Goal: Information Seeking & Learning: Learn about a topic

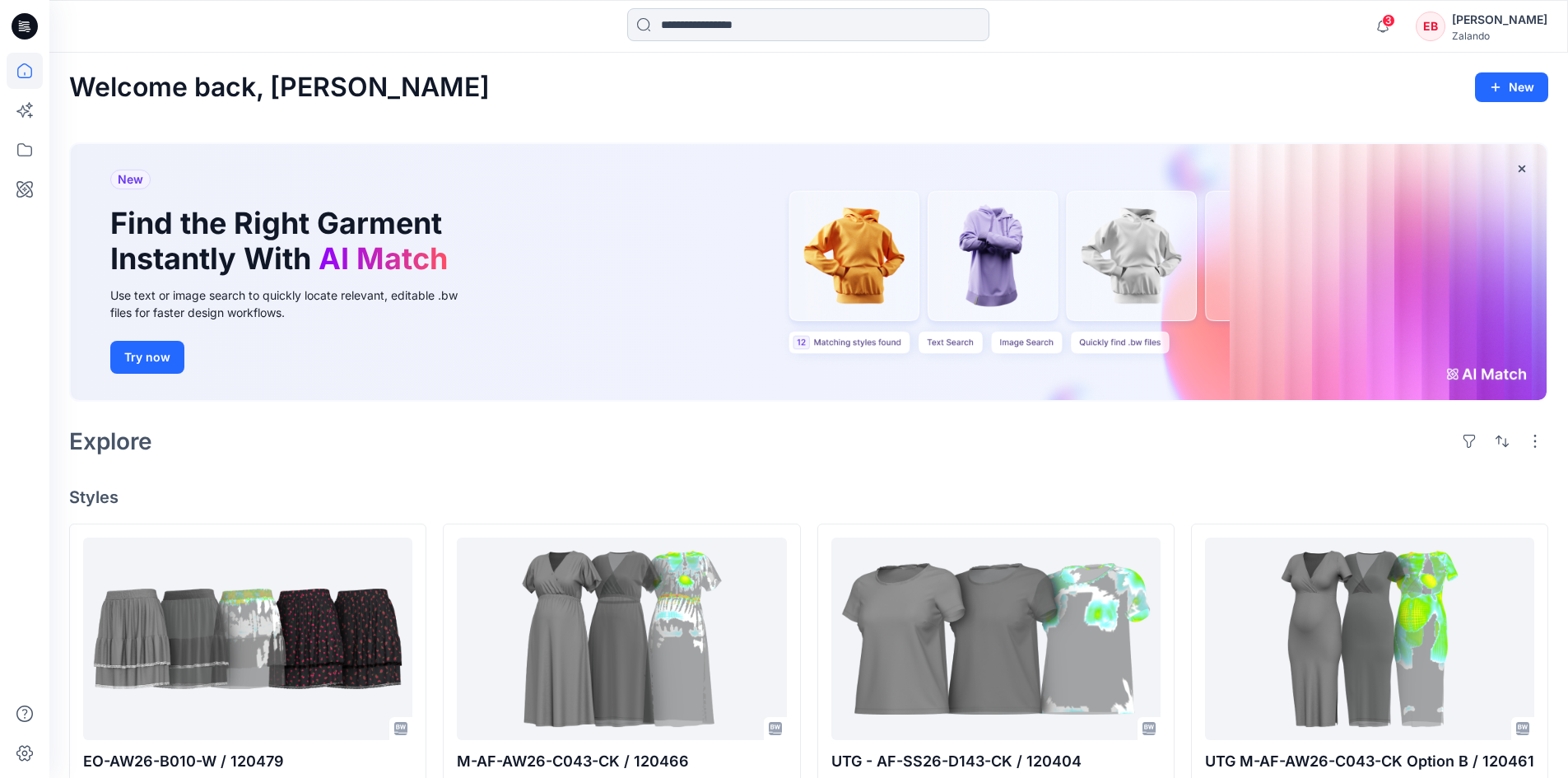
click at [701, 39] on input at bounding box center [808, 25] width 362 height 33
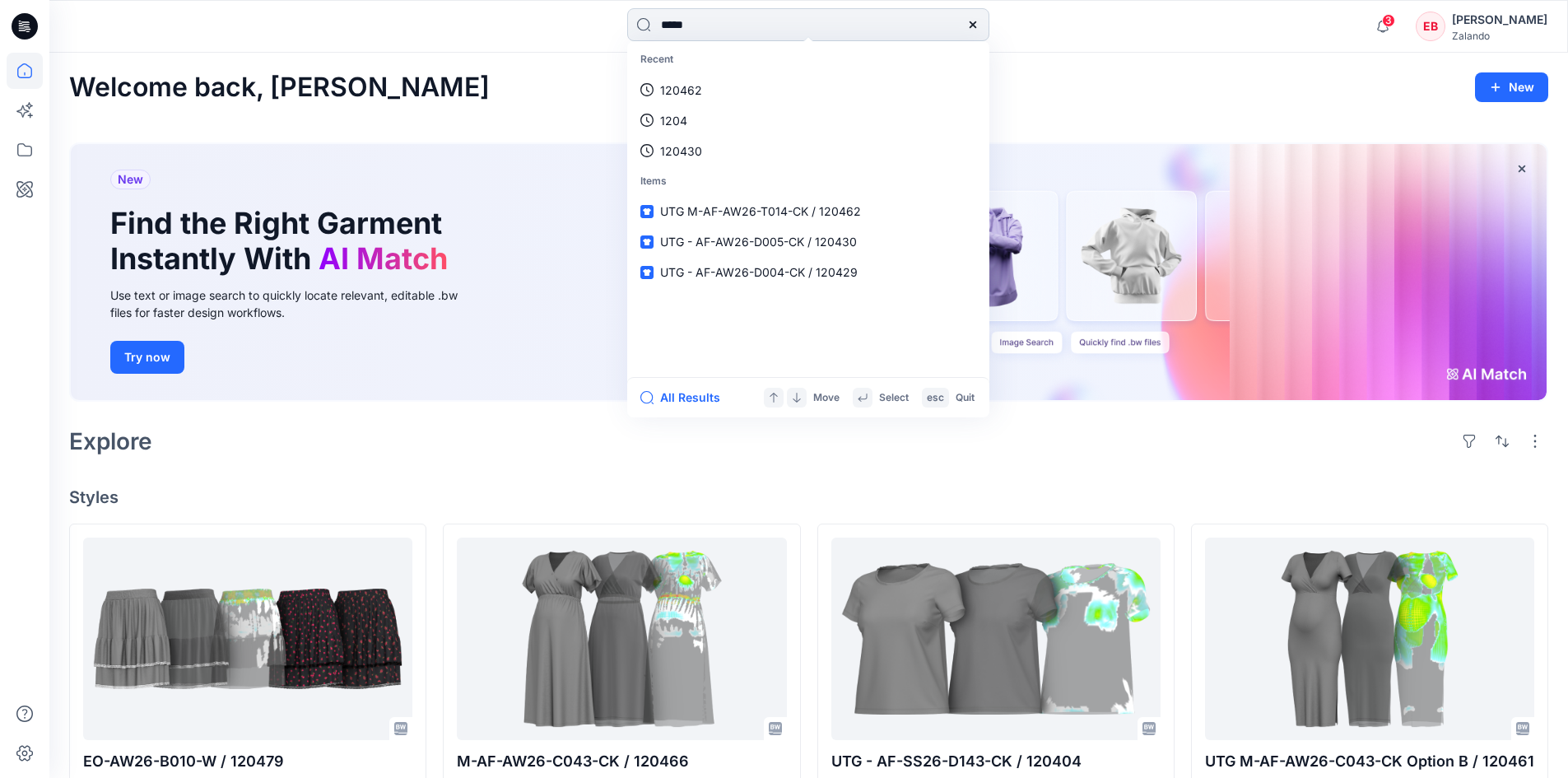
type input "******"
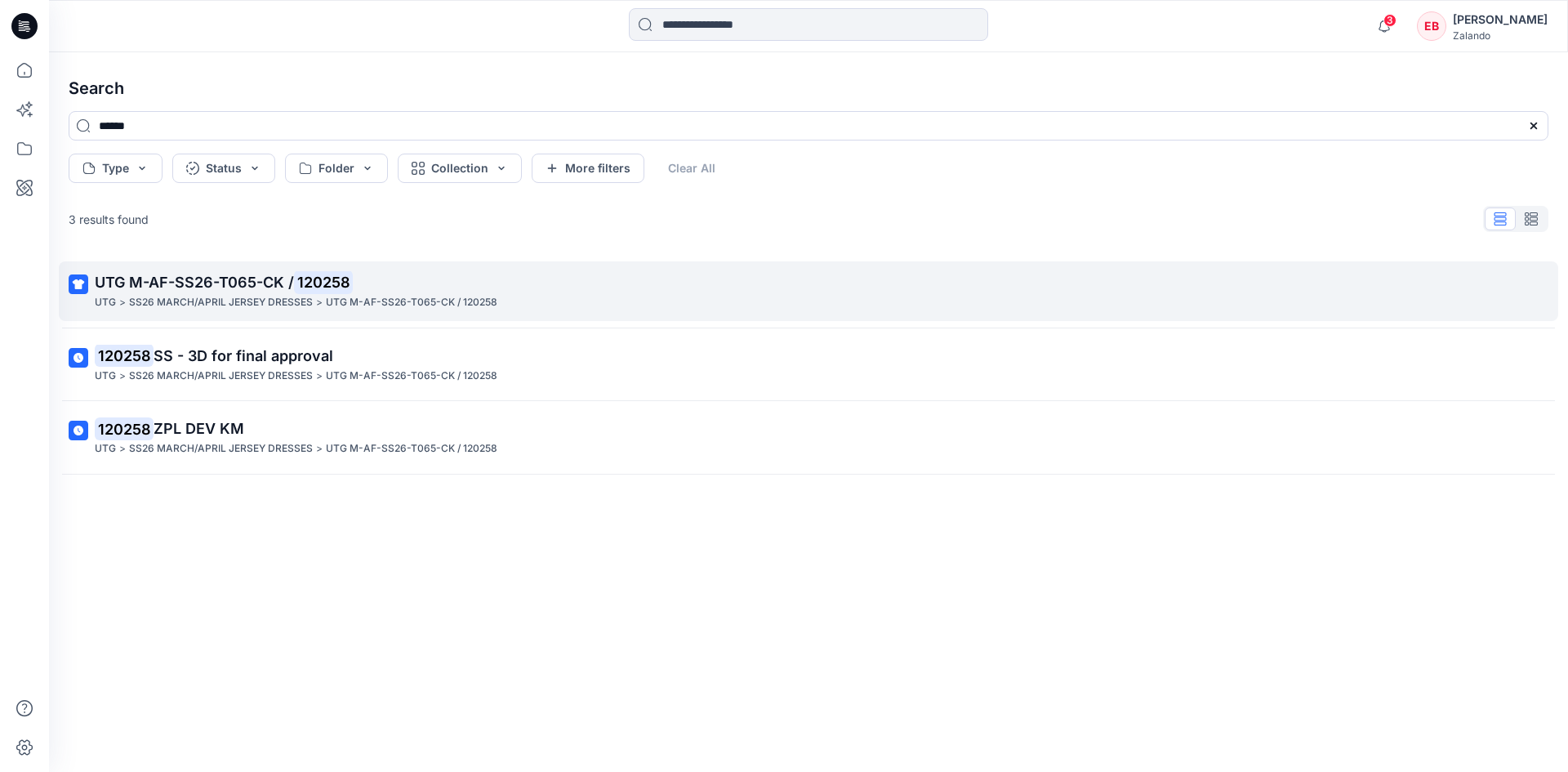
click at [533, 281] on p "UTG M-AF-SS26-T065-CK / 120258" at bounding box center [807, 282] width 1424 height 23
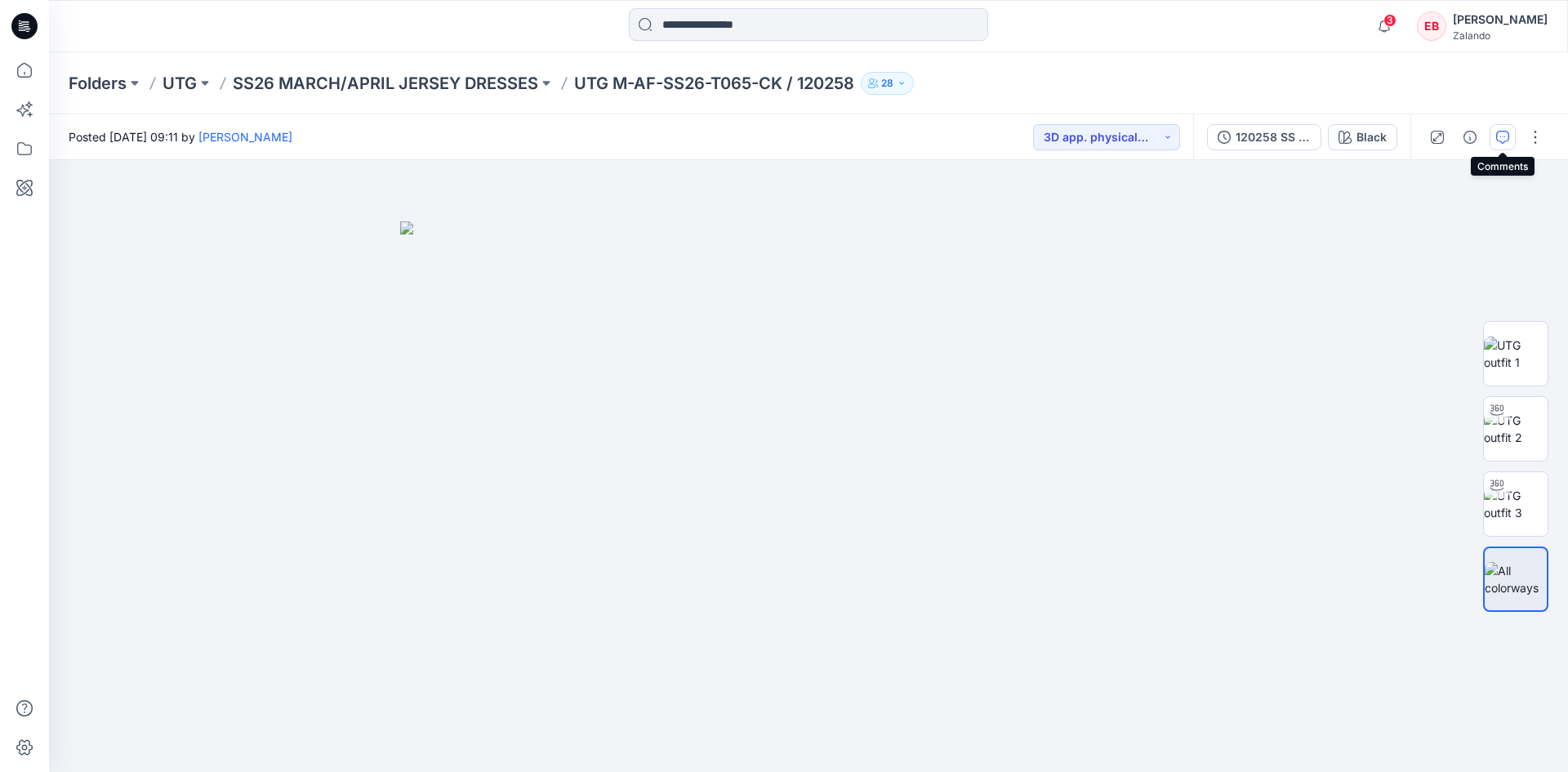
click at [1500, 139] on icon "button" at bounding box center [1502, 137] width 13 height 13
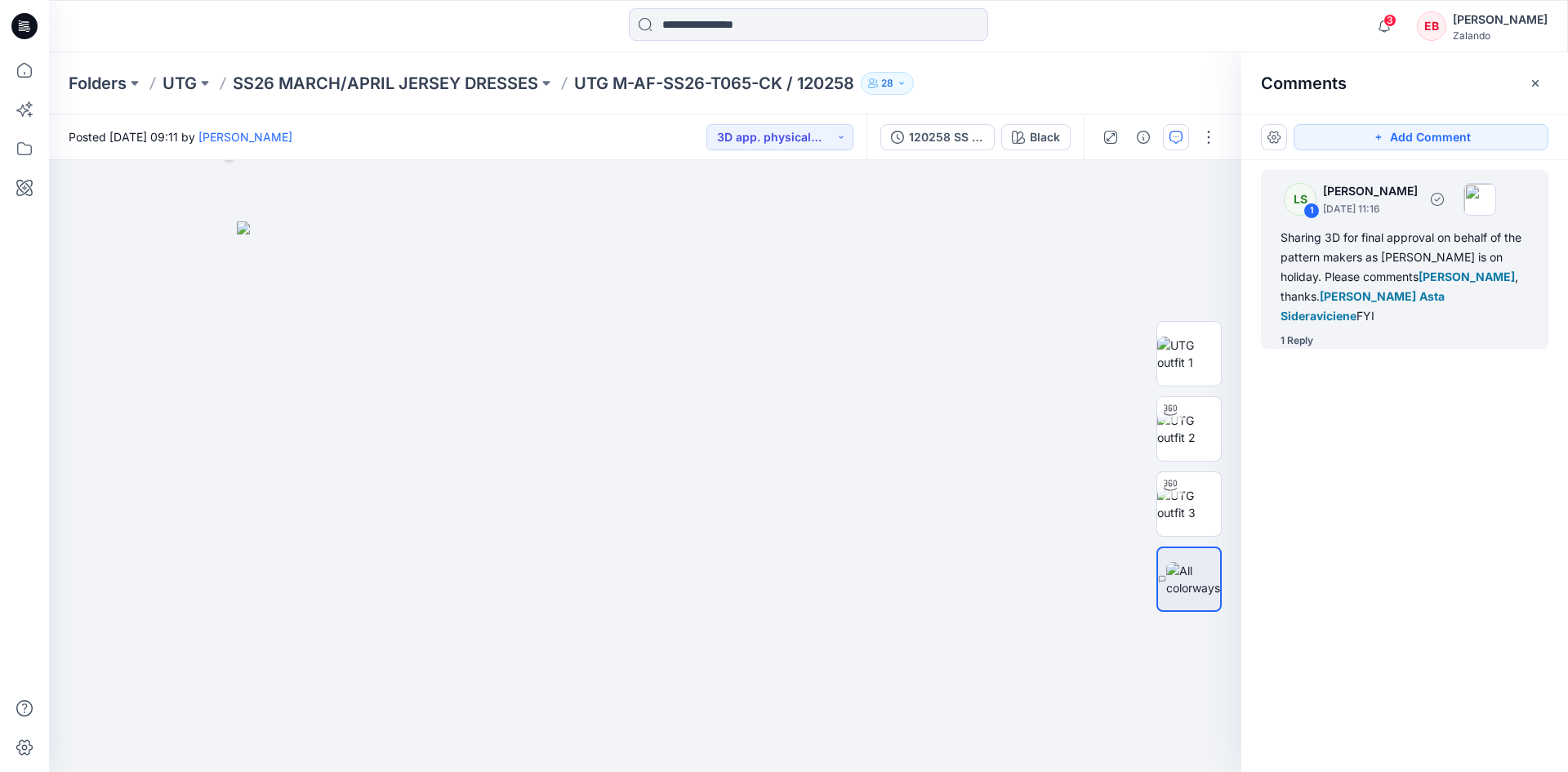
click at [1300, 332] on div "1 Reply" at bounding box center [1297, 340] width 32 height 16
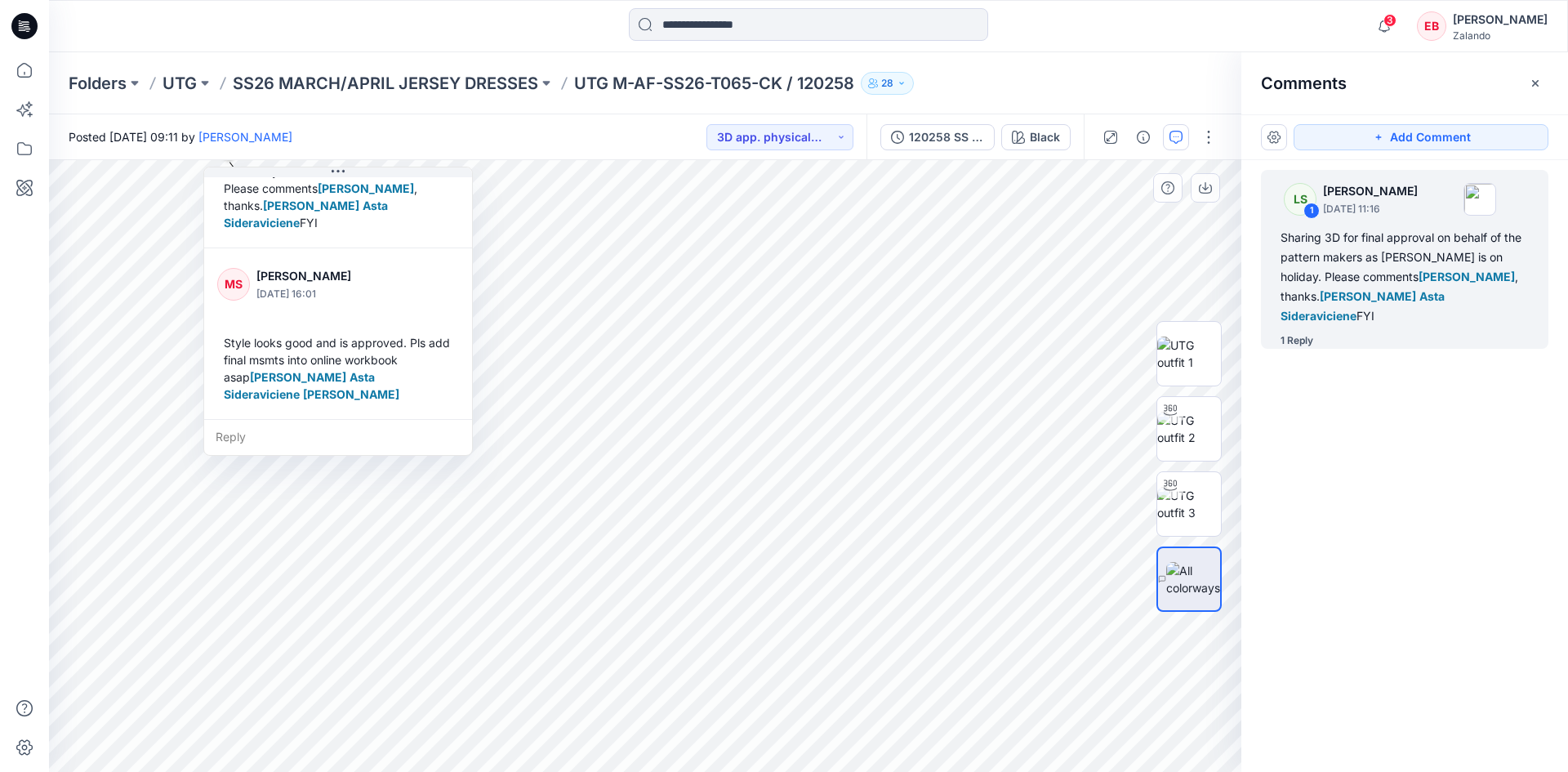
scroll to position [166, 0]
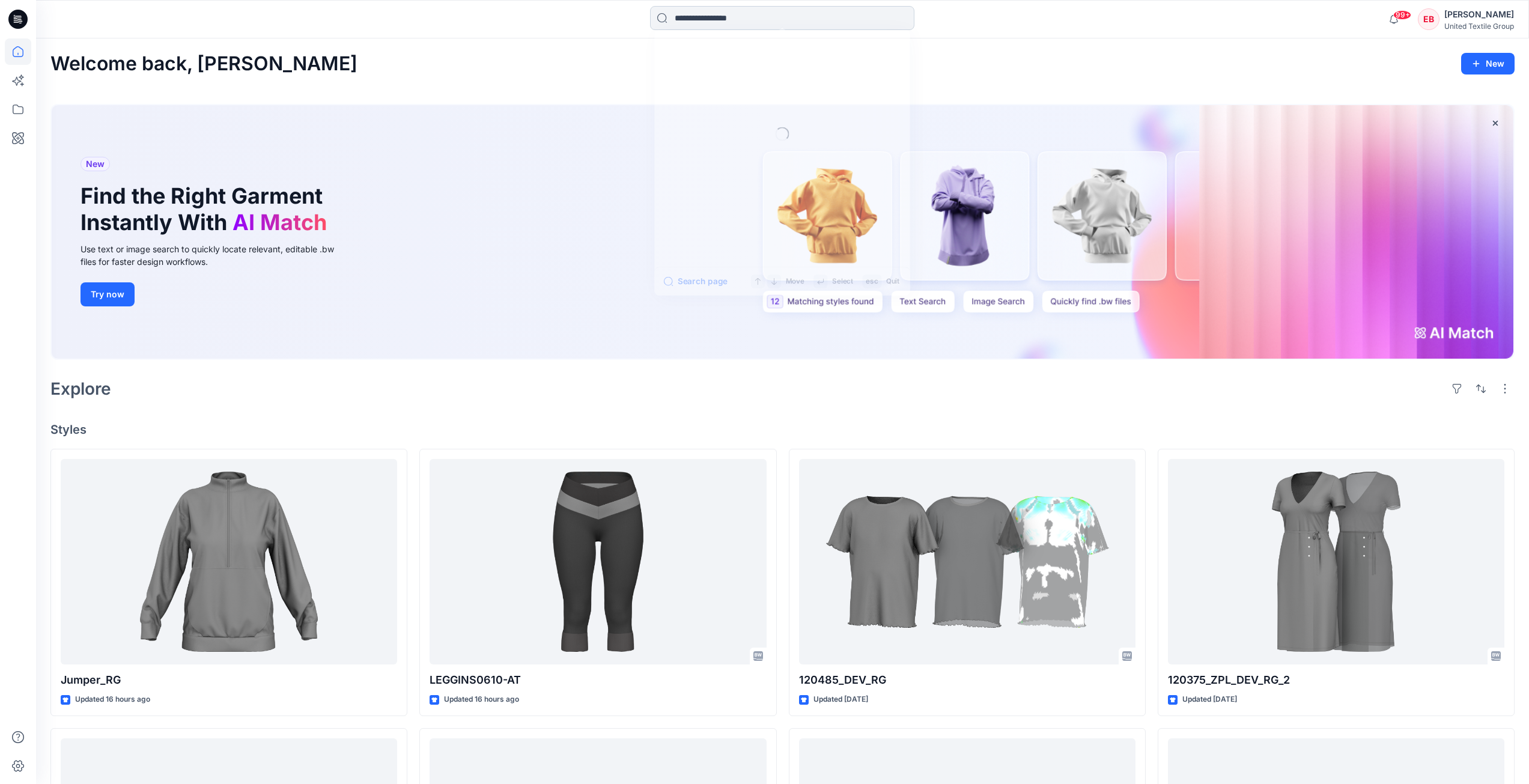
click at [741, 16] on input at bounding box center [782, 18] width 264 height 24
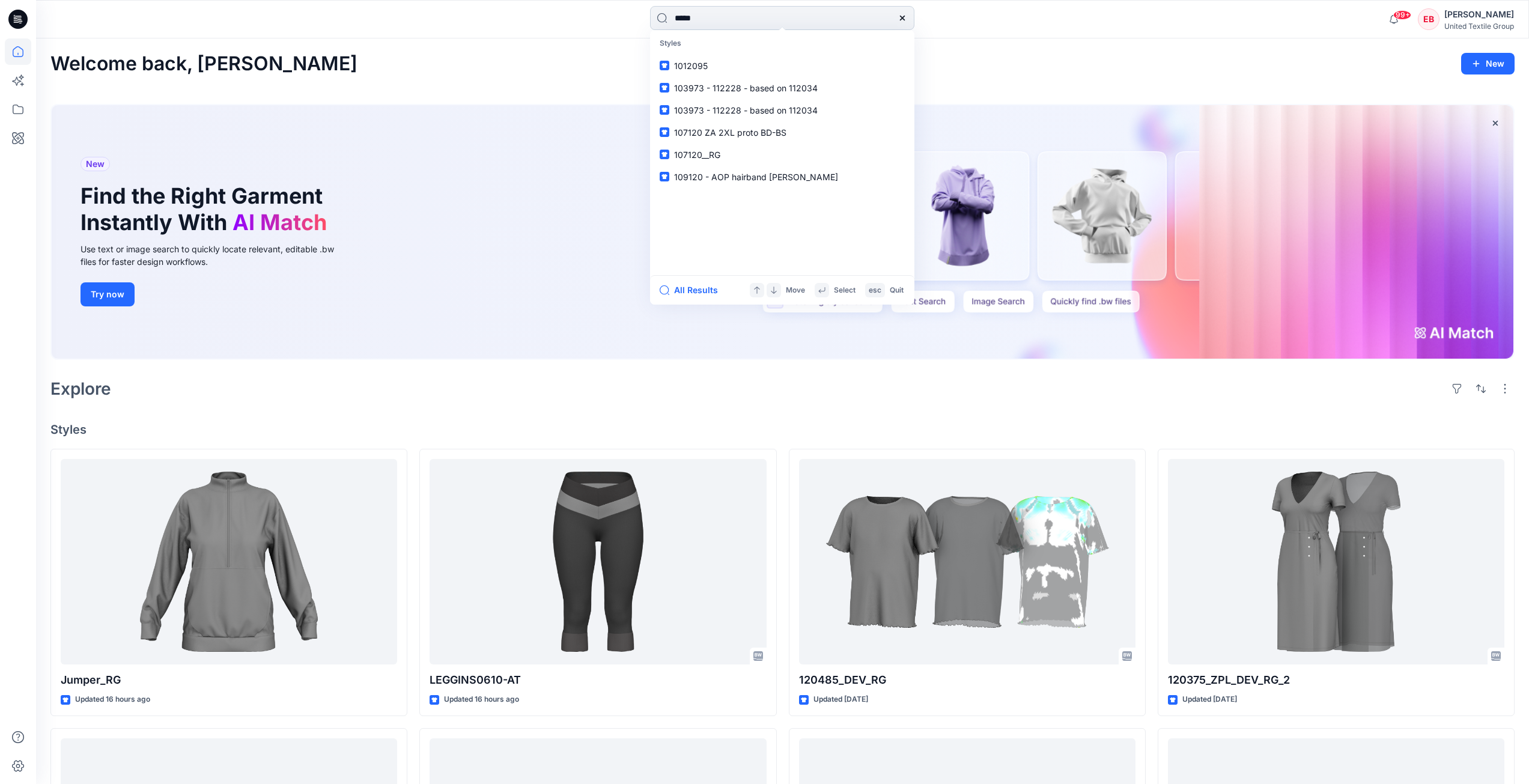
type input "******"
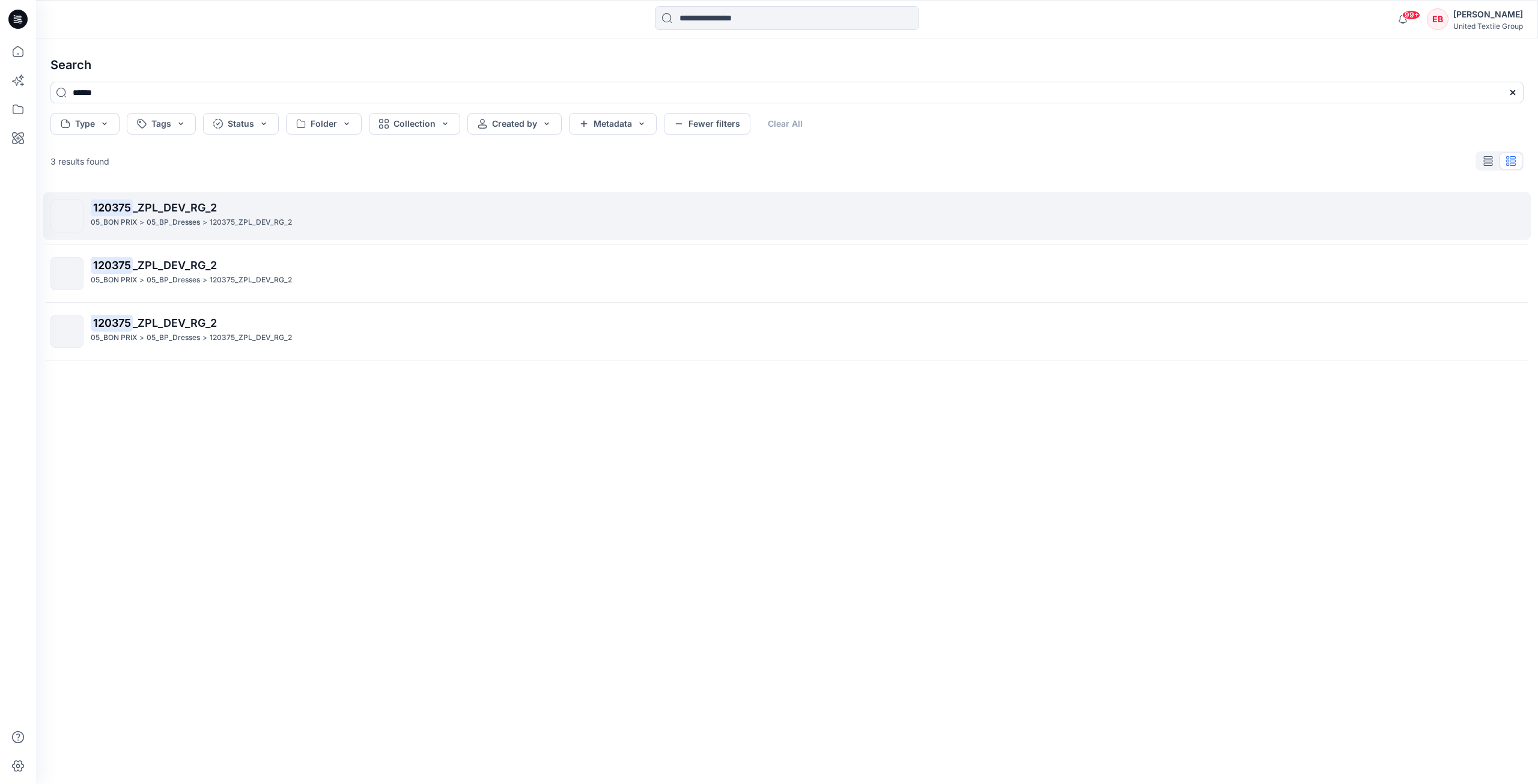
click at [424, 225] on div "05_BON PRIX > 05_BP_Dresses > 120375_ZPL_DEV_RG_2" at bounding box center [807, 222] width 1432 height 13
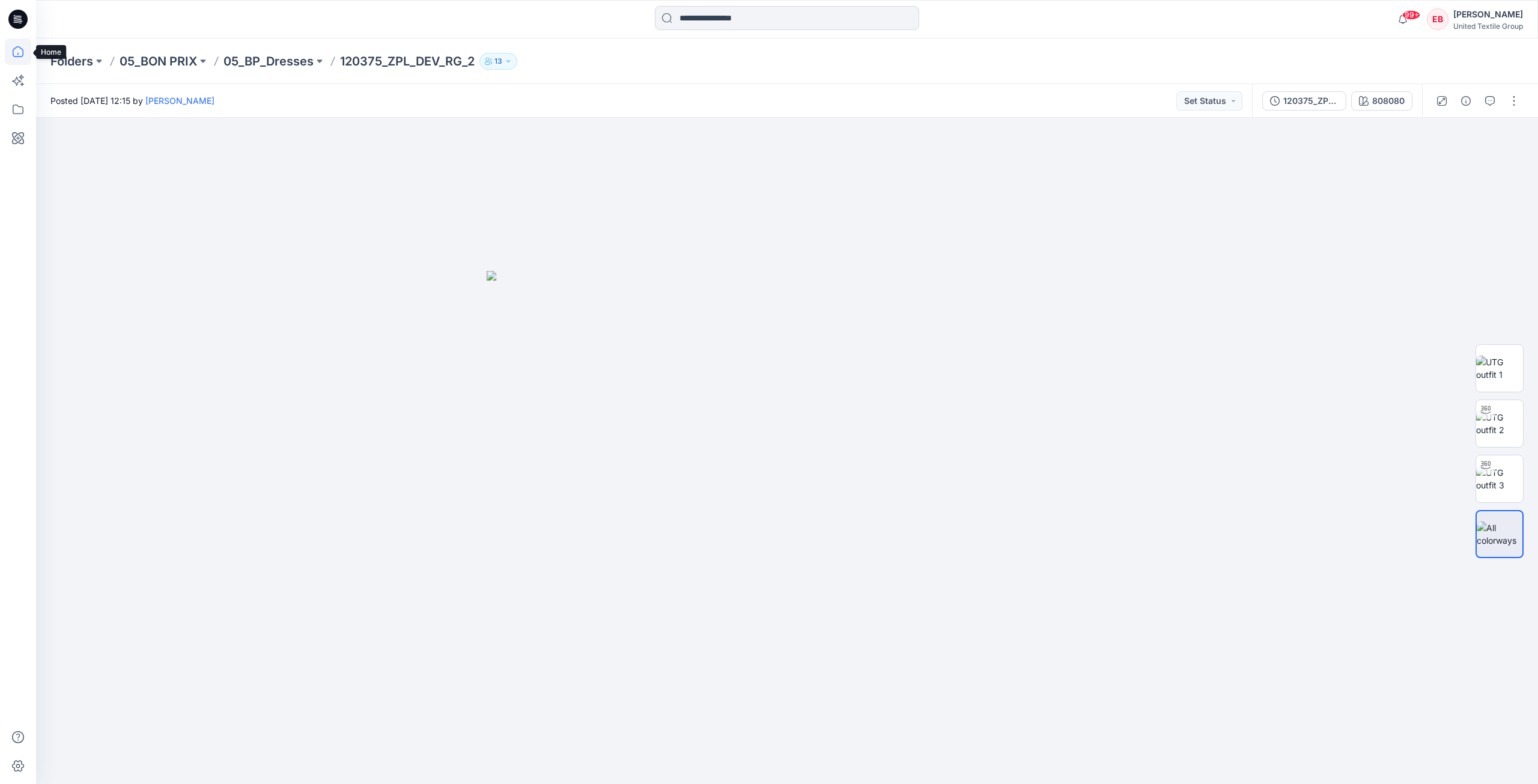
click at [21, 55] on icon at bounding box center [18, 52] width 27 height 27
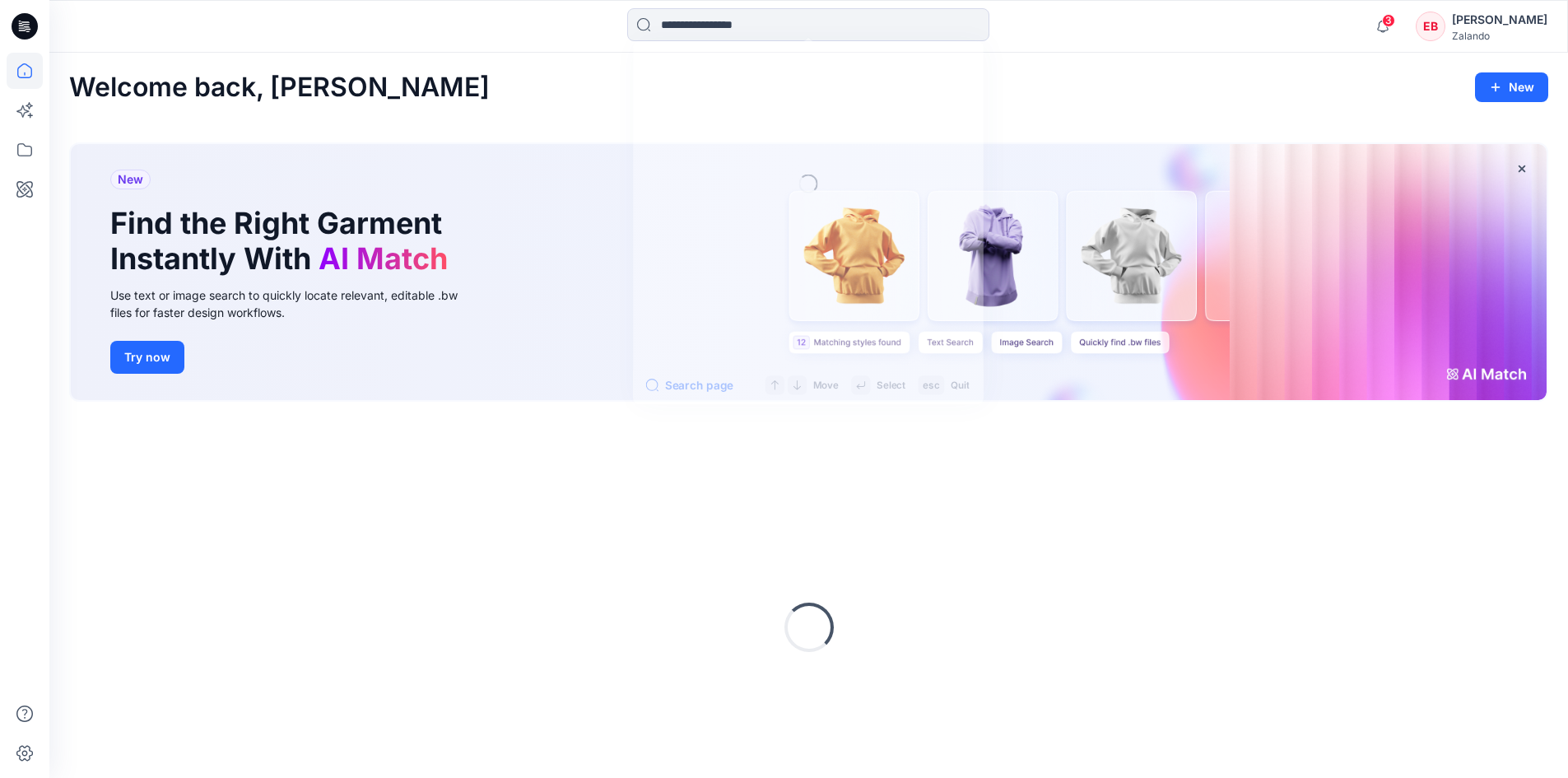
click at [686, 25] on input at bounding box center [808, 25] width 362 height 33
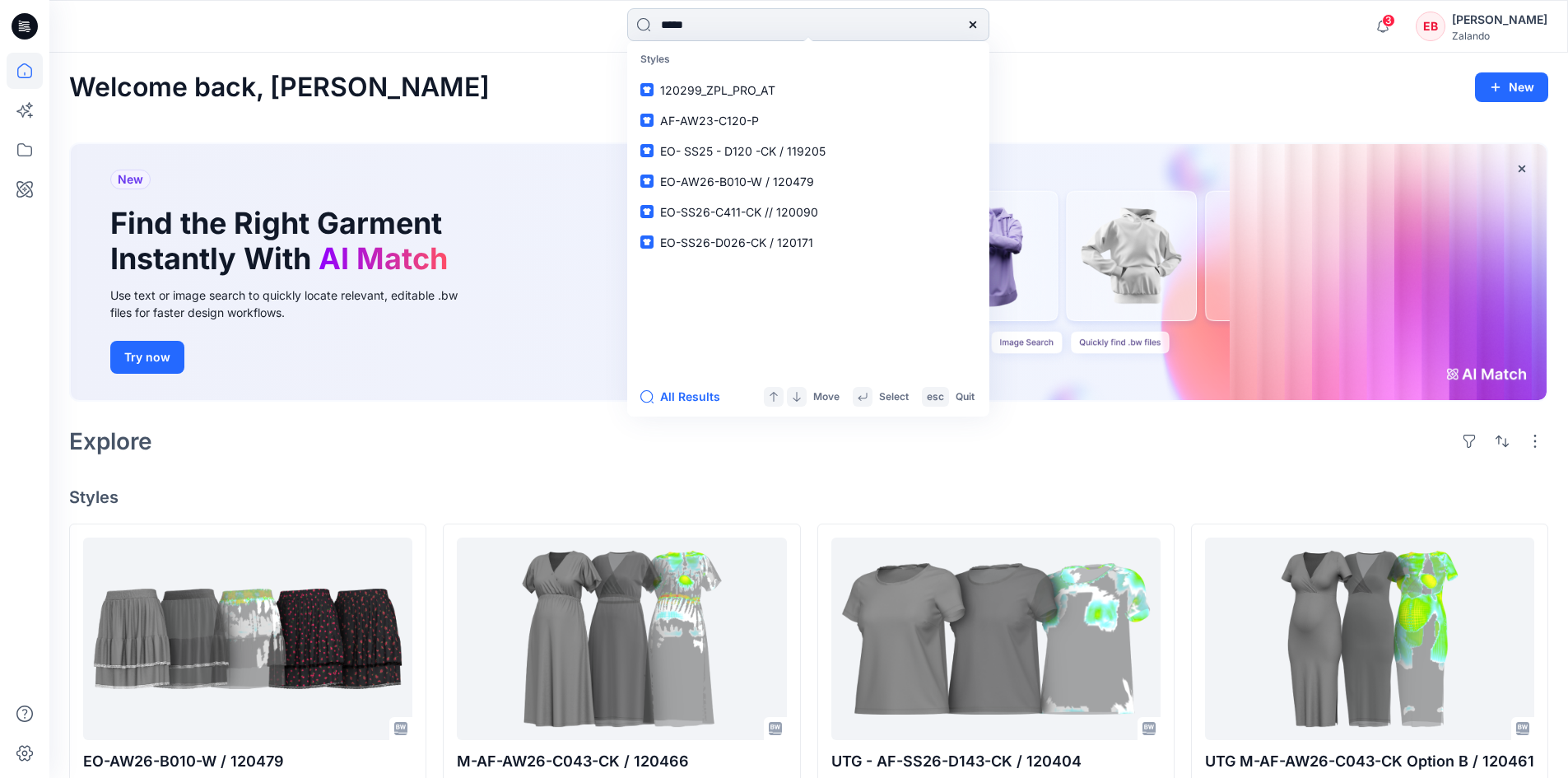
type input "******"
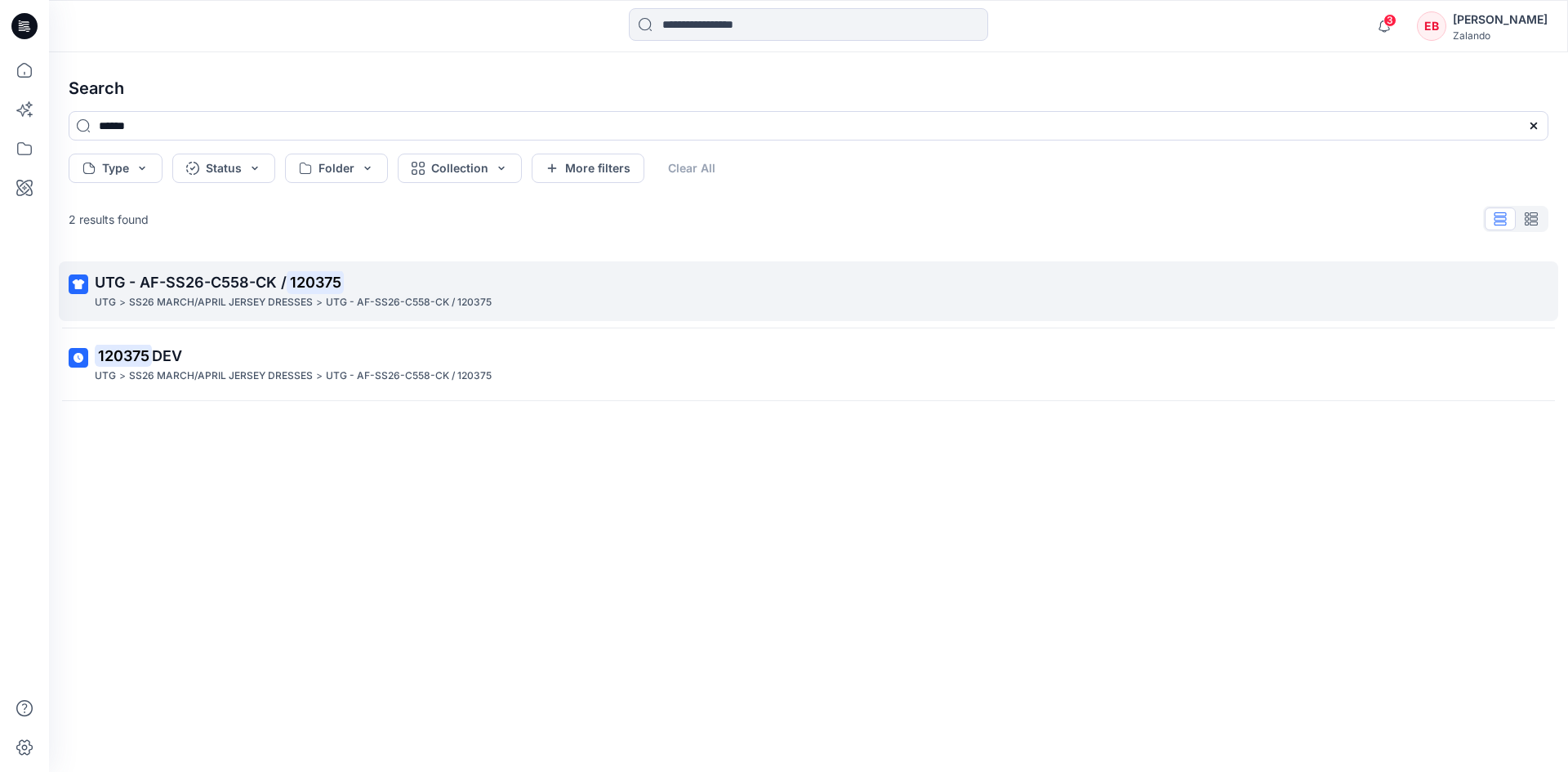
click at [696, 268] on link "UTG - AF-SS26-C558-CK / 120375 UTG > SS26 MARCH/APRIL JERSEY DRESSES > UTG - AF…" at bounding box center [808, 292] width 1499 height 60
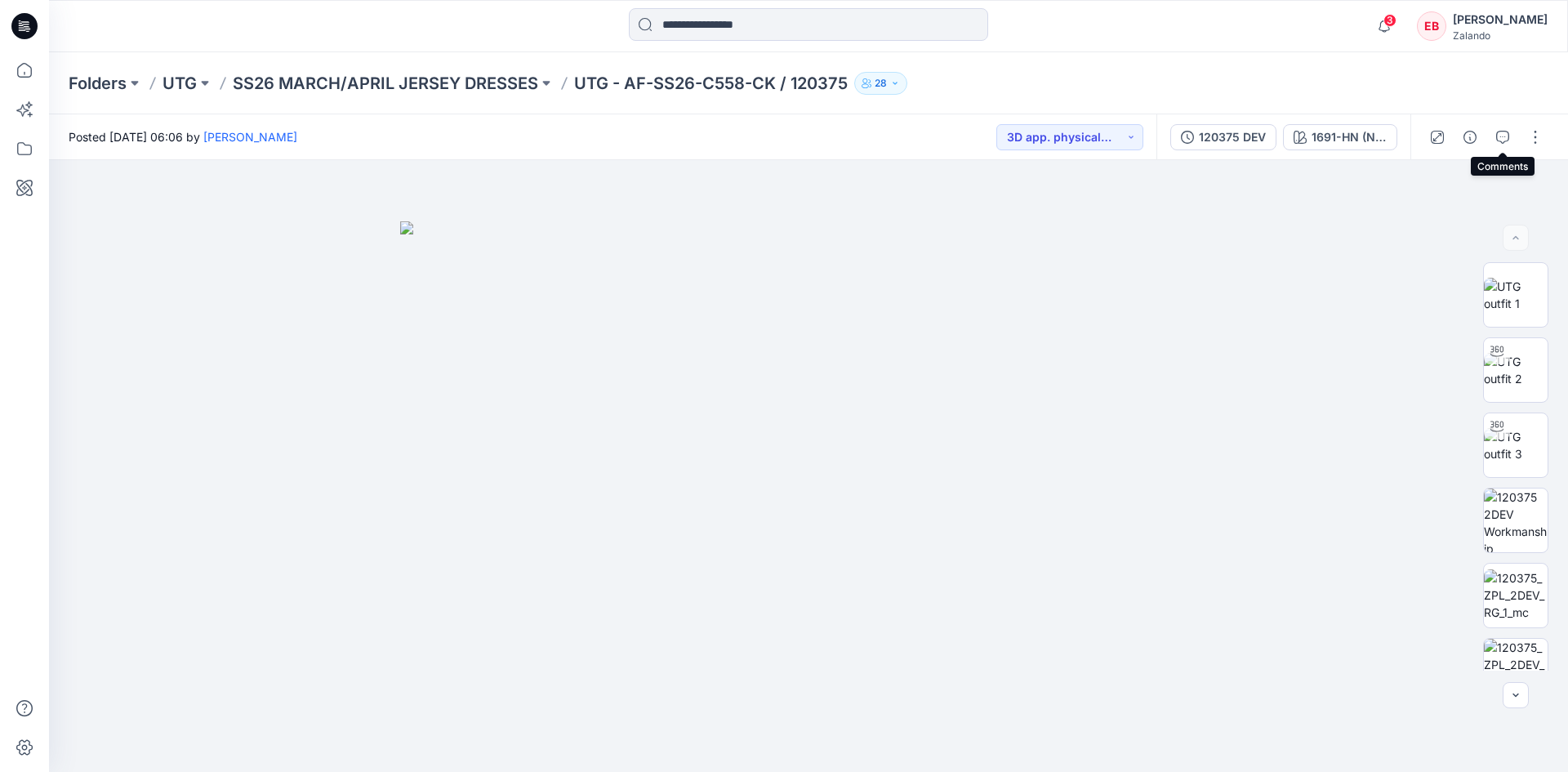
click at [1505, 141] on icon "button" at bounding box center [1502, 137] width 13 height 13
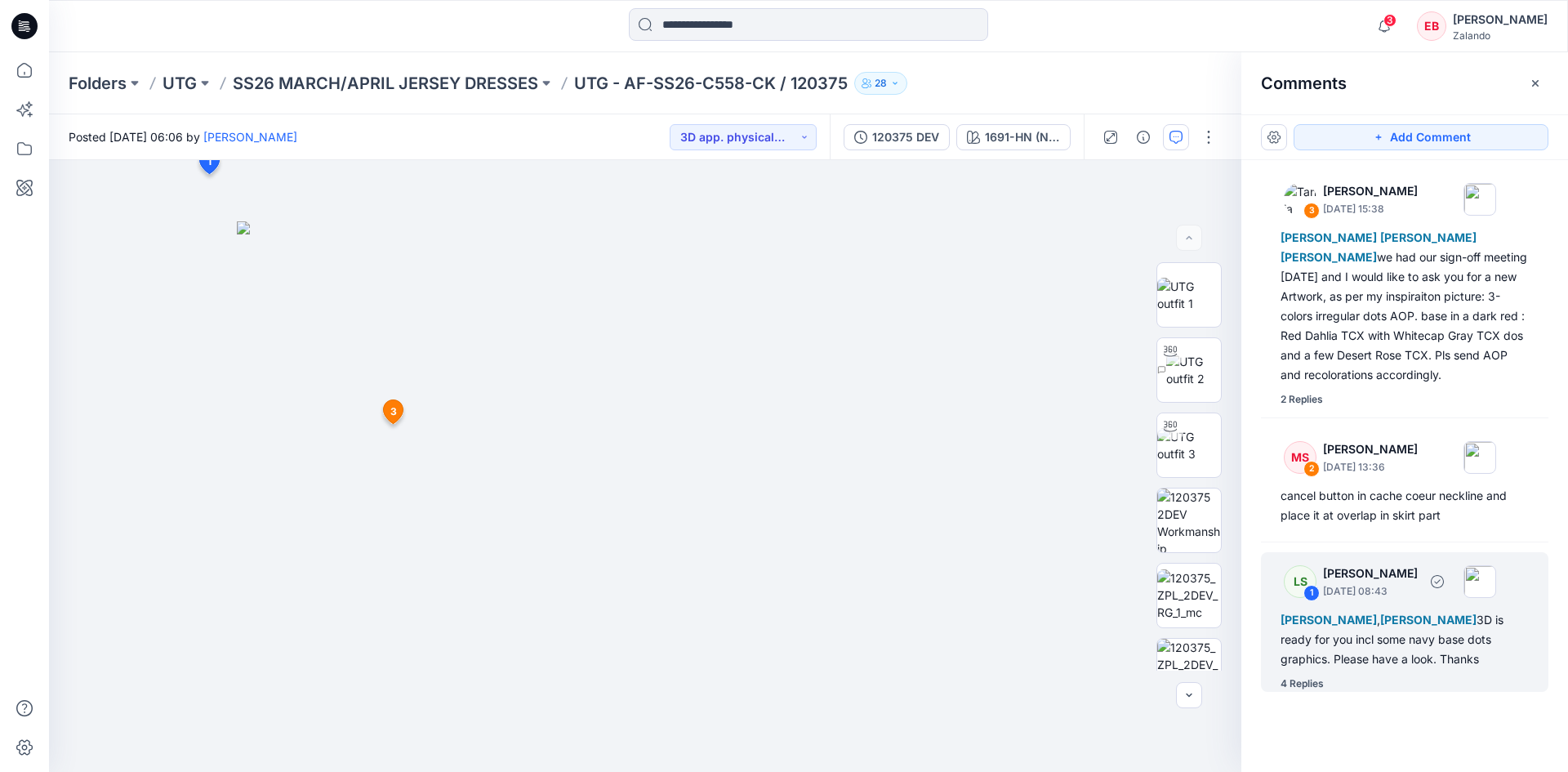
click at [1304, 682] on div "4 Replies" at bounding box center [1303, 684] width 43 height 16
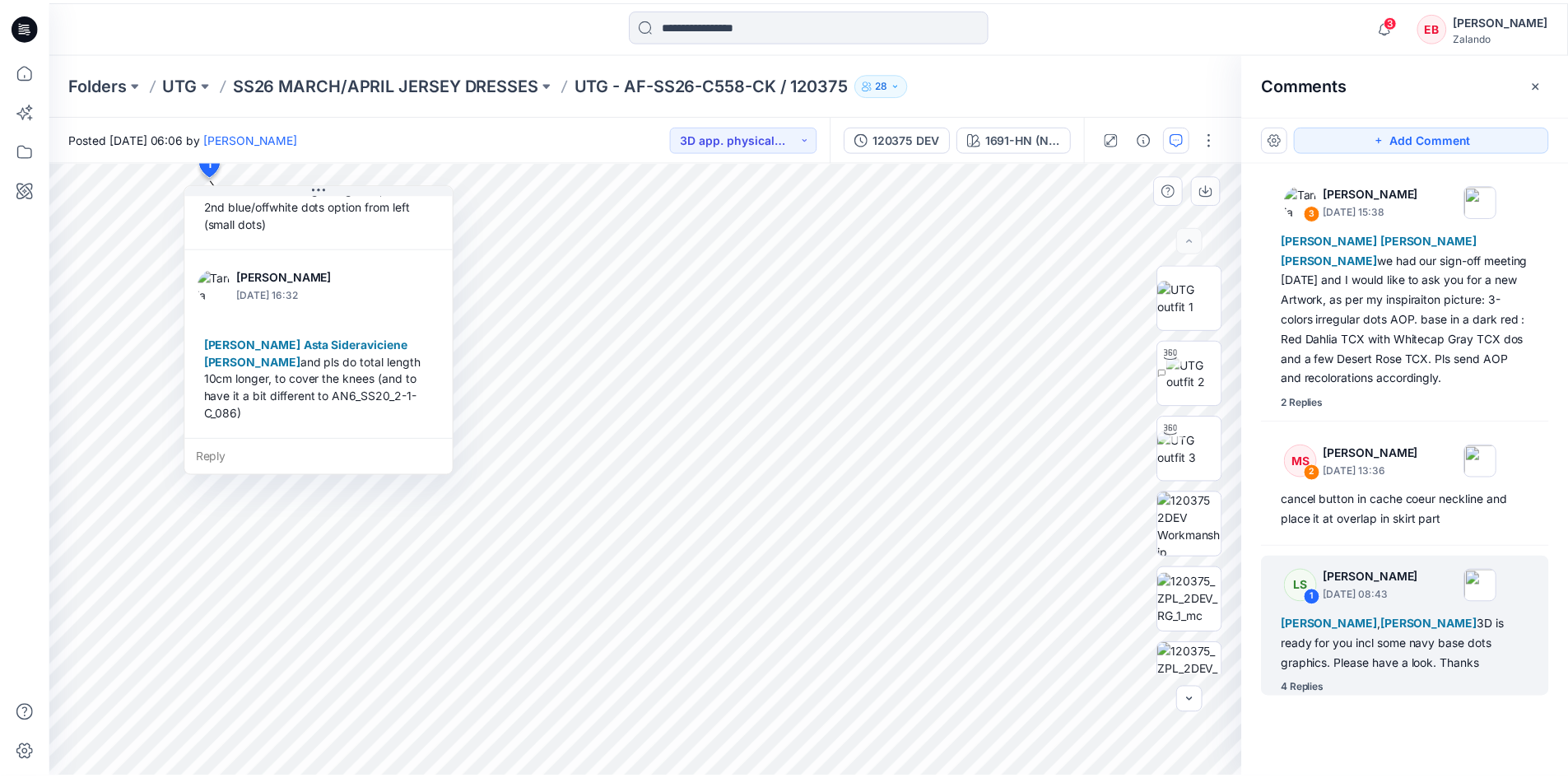
scroll to position [755, 0]
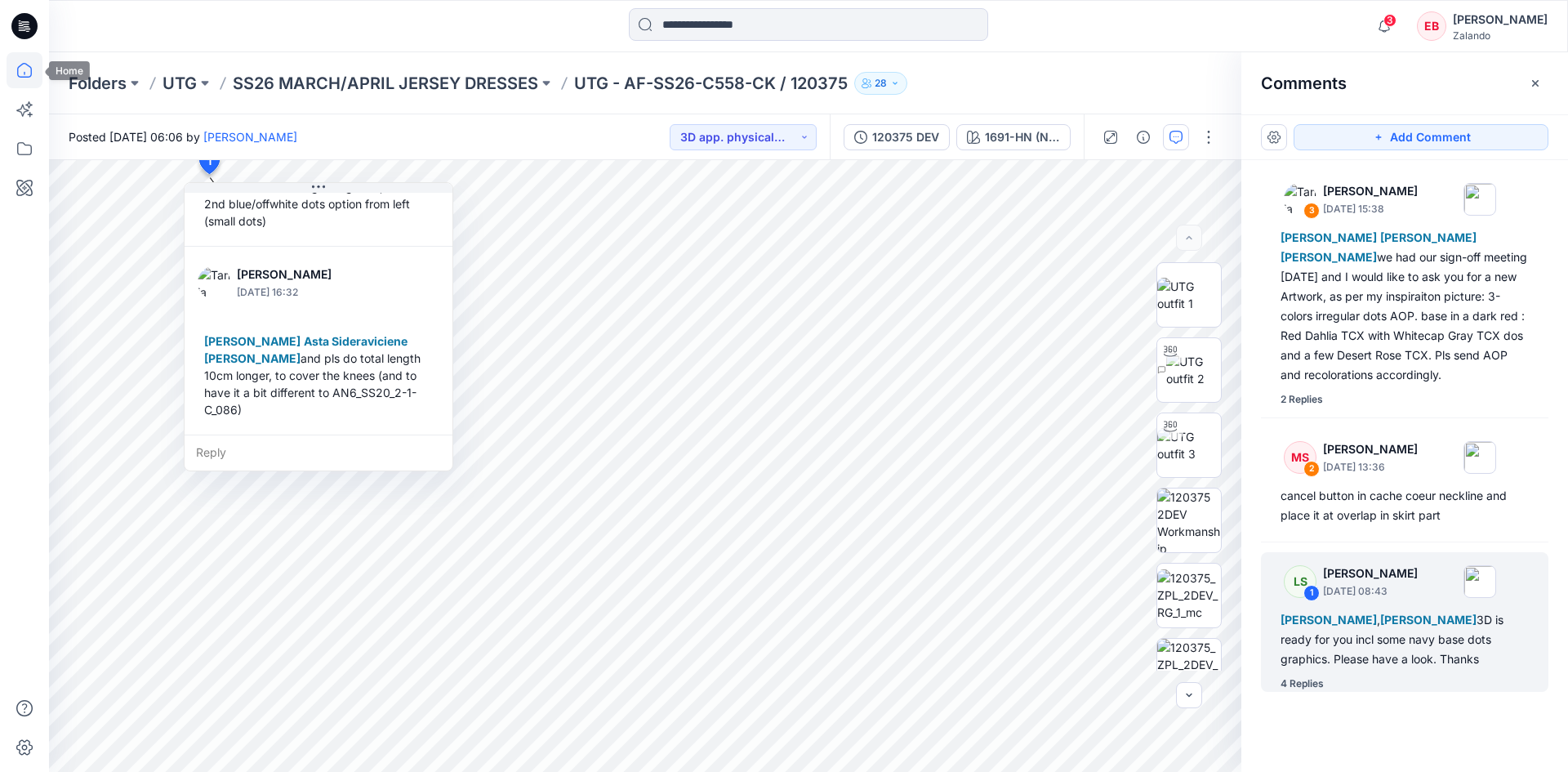
click at [30, 62] on icon at bounding box center [24, 70] width 36 height 36
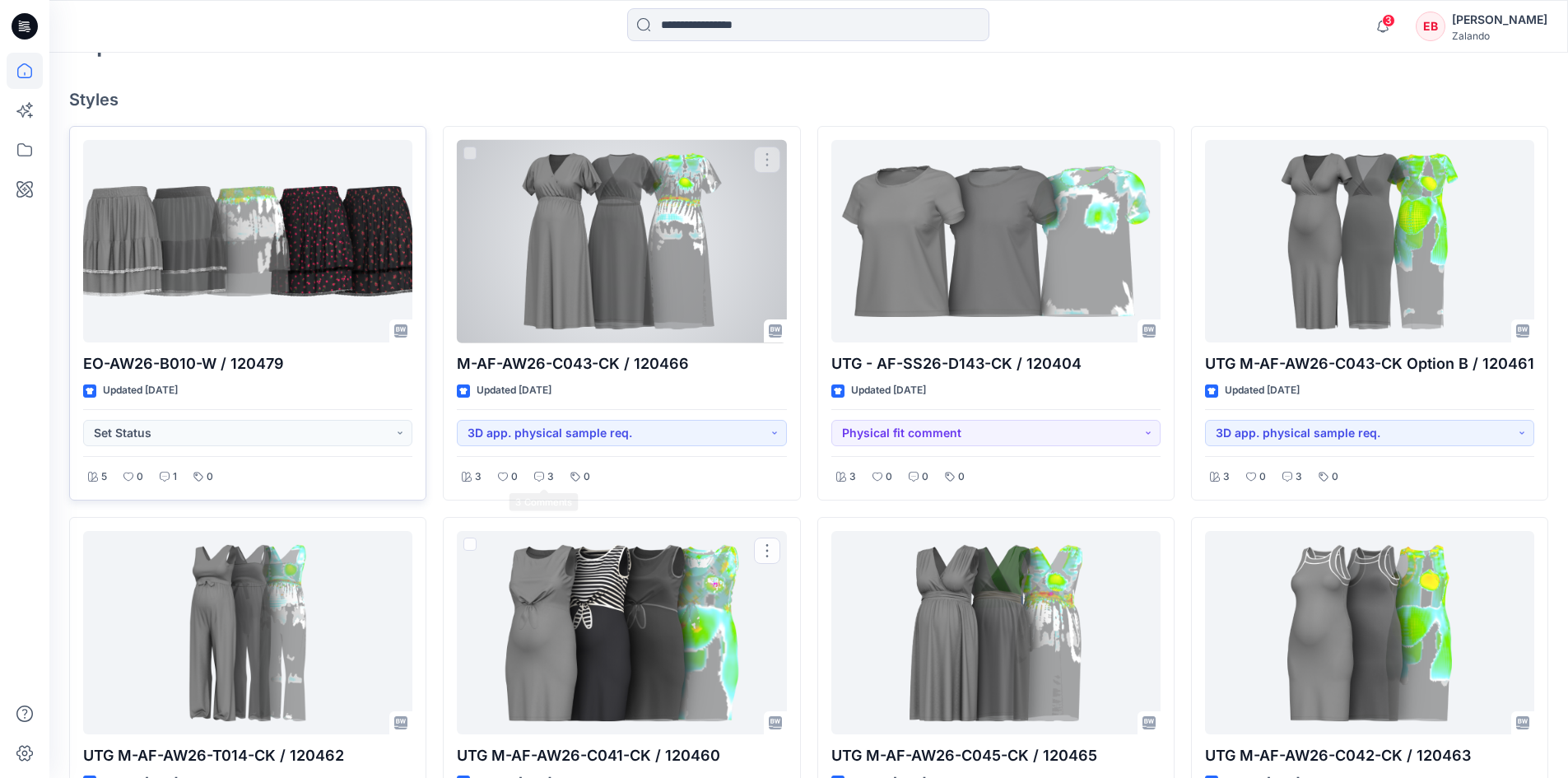
scroll to position [329, 0]
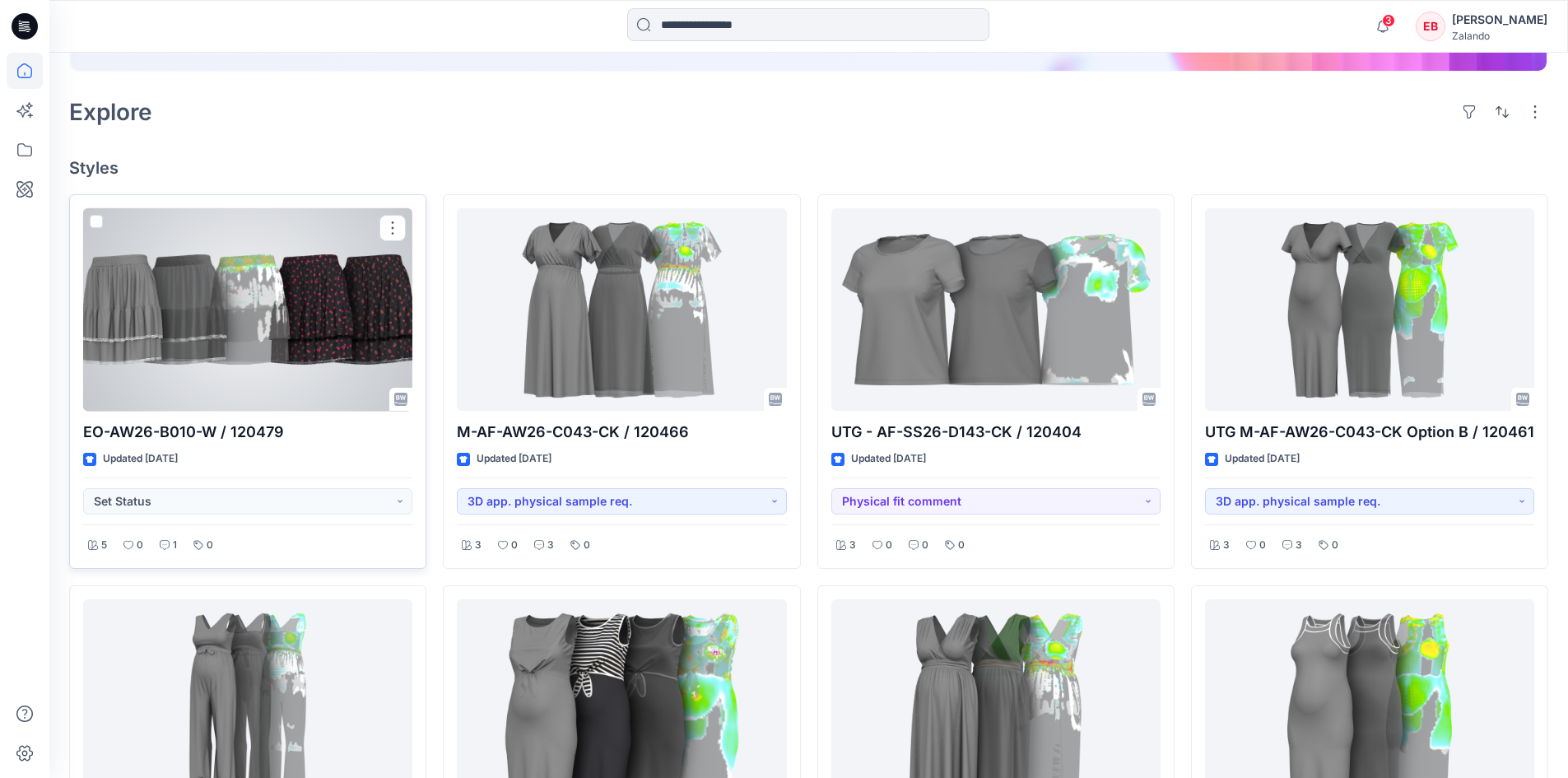
click at [307, 345] on div at bounding box center [247, 309] width 329 height 203
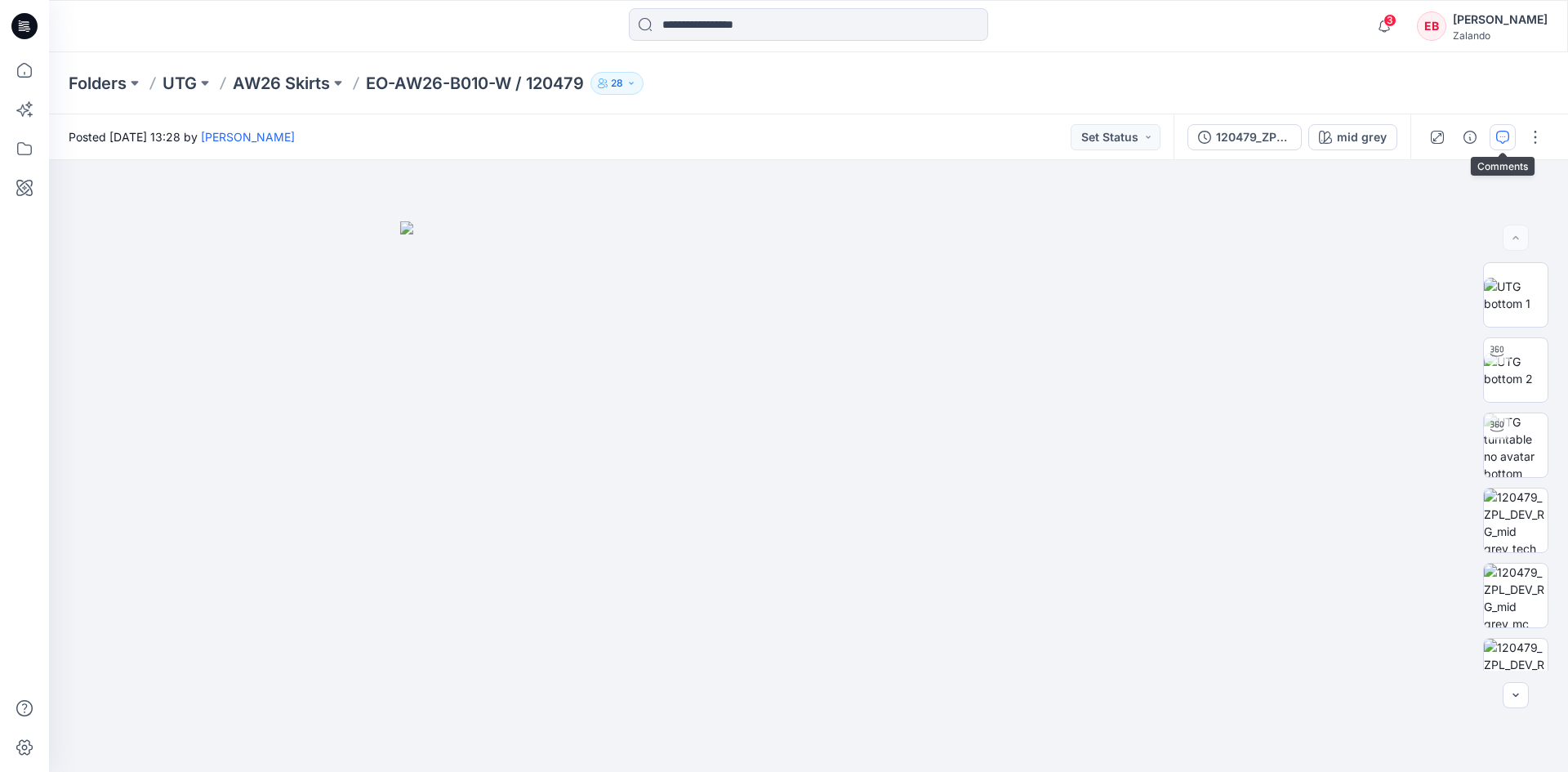
click at [1501, 137] on icon "button" at bounding box center [1502, 137] width 13 height 13
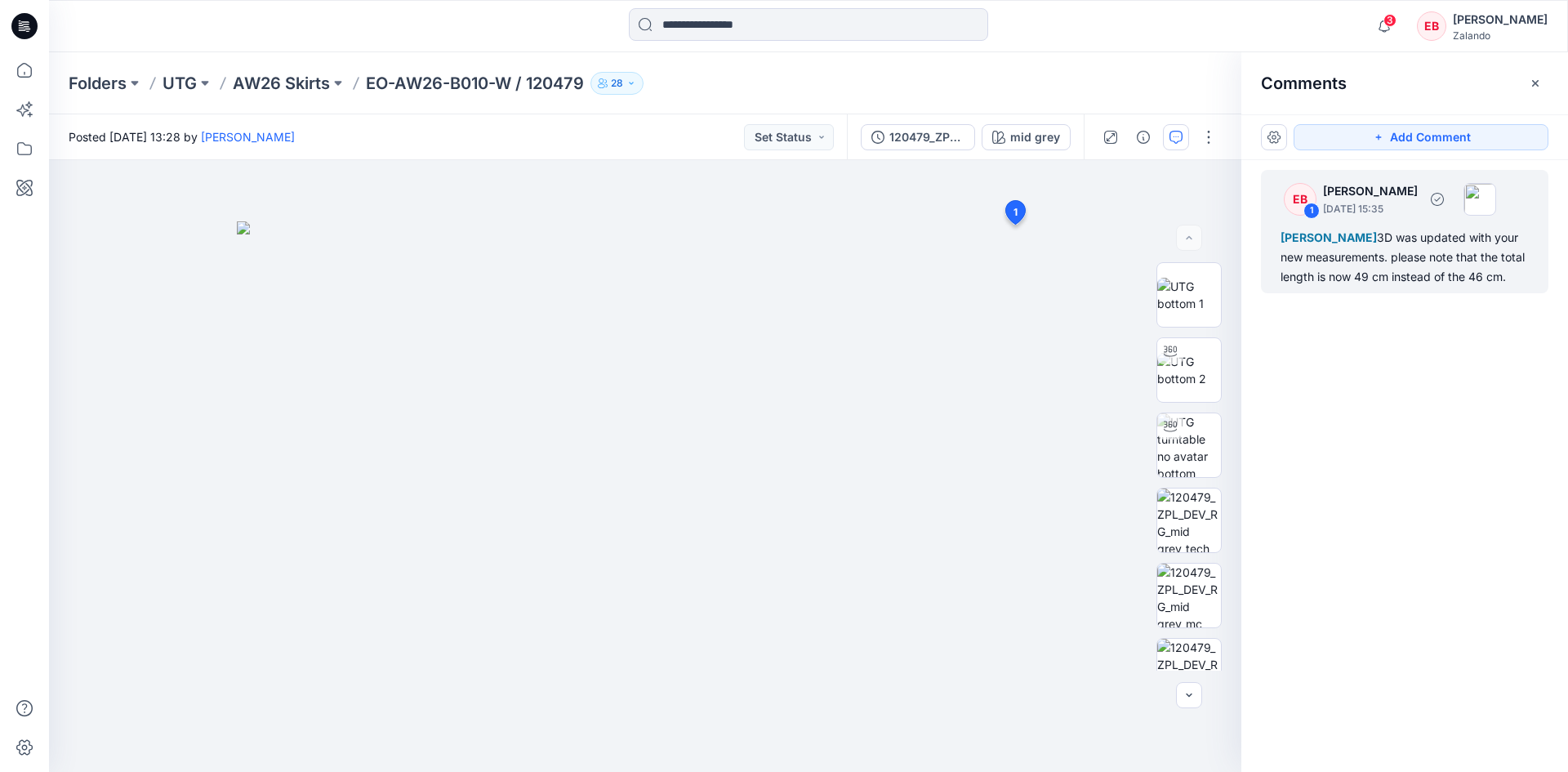
click at [1453, 273] on div "Madlen Lecoutré 3D was updated with your new measurements. please note that the…" at bounding box center [1405, 256] width 248 height 59
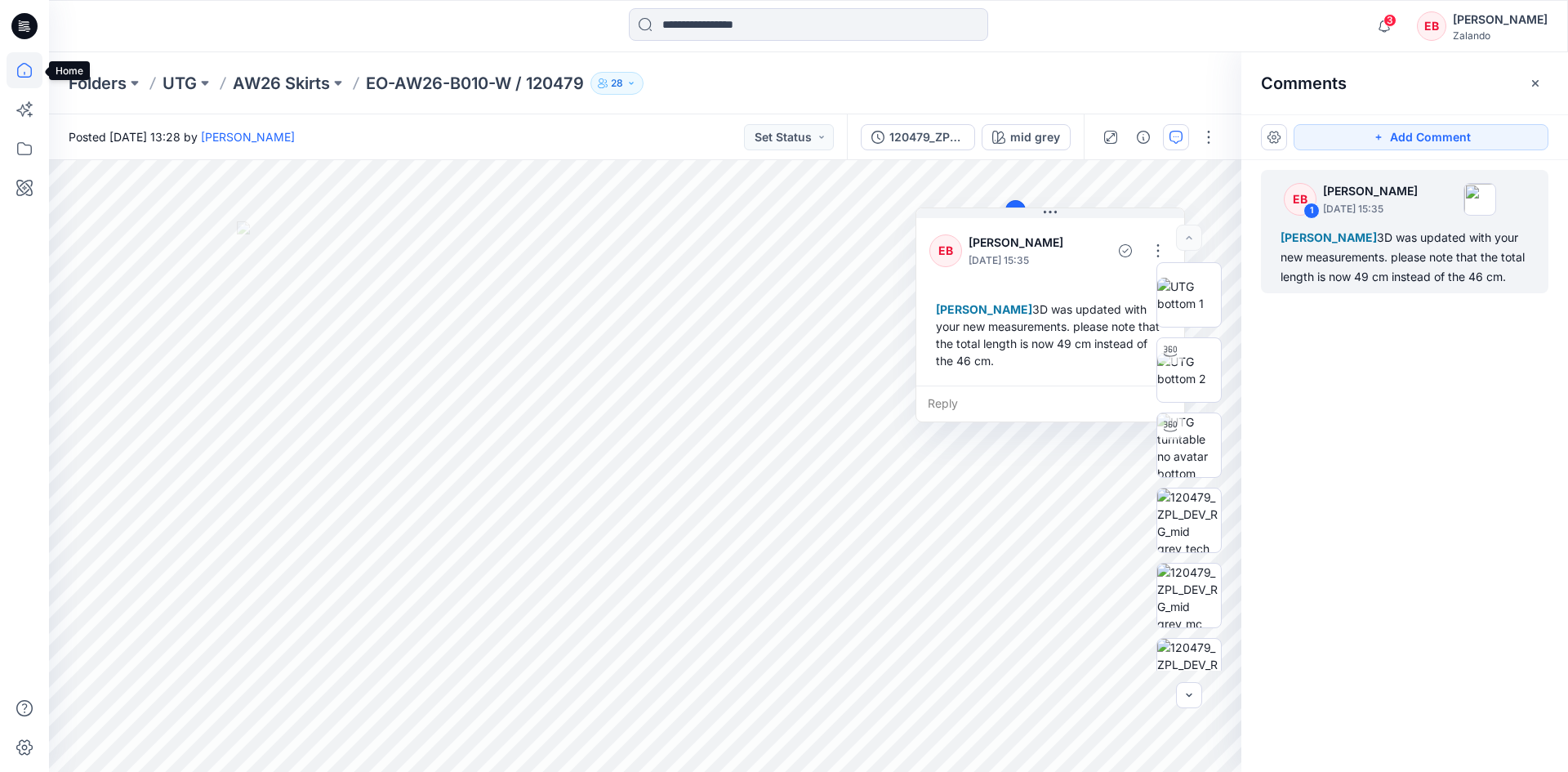
click at [36, 79] on icon at bounding box center [24, 70] width 36 height 36
